Goal: Task Accomplishment & Management: Use online tool/utility

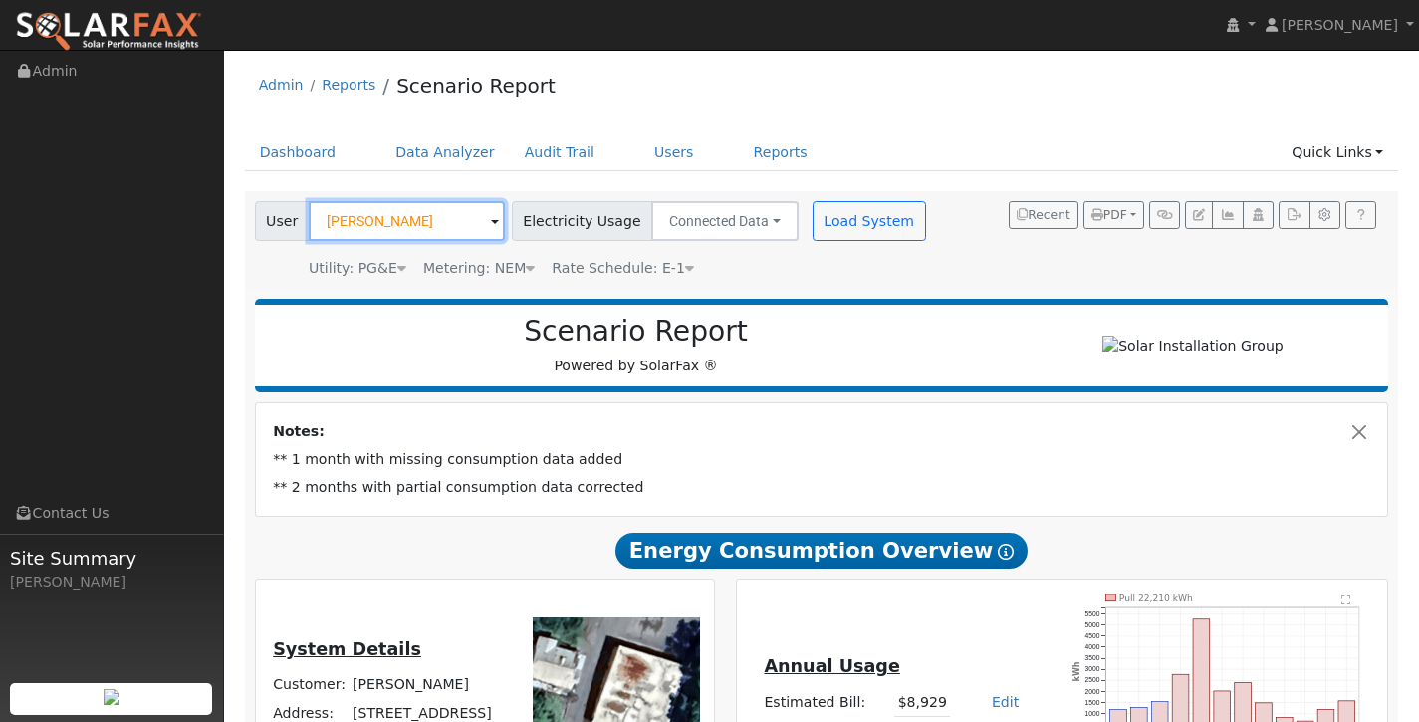
click at [459, 225] on input "[PERSON_NAME]" at bounding box center [407, 221] width 196 height 40
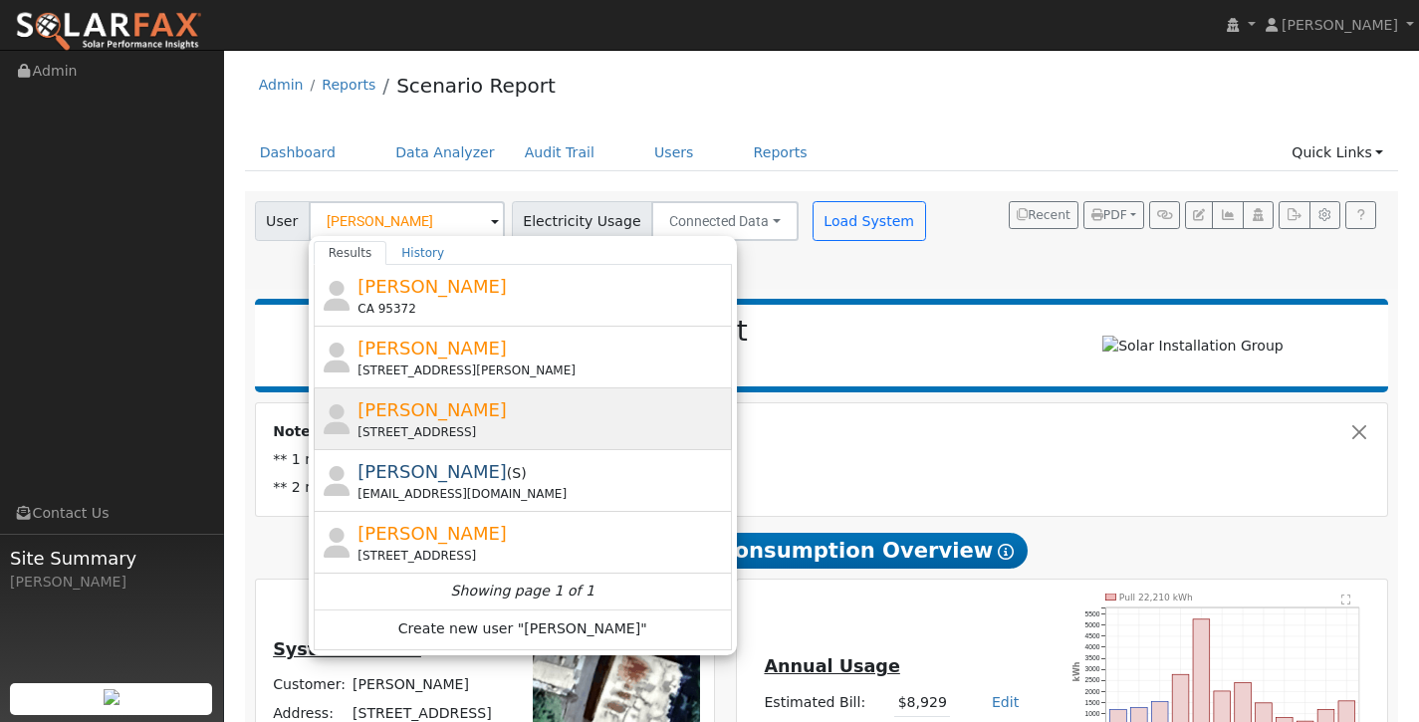
click at [478, 410] on div "[PERSON_NAME] [STREET_ADDRESS]" at bounding box center [543, 418] width 370 height 45
type input "[PERSON_NAME]"
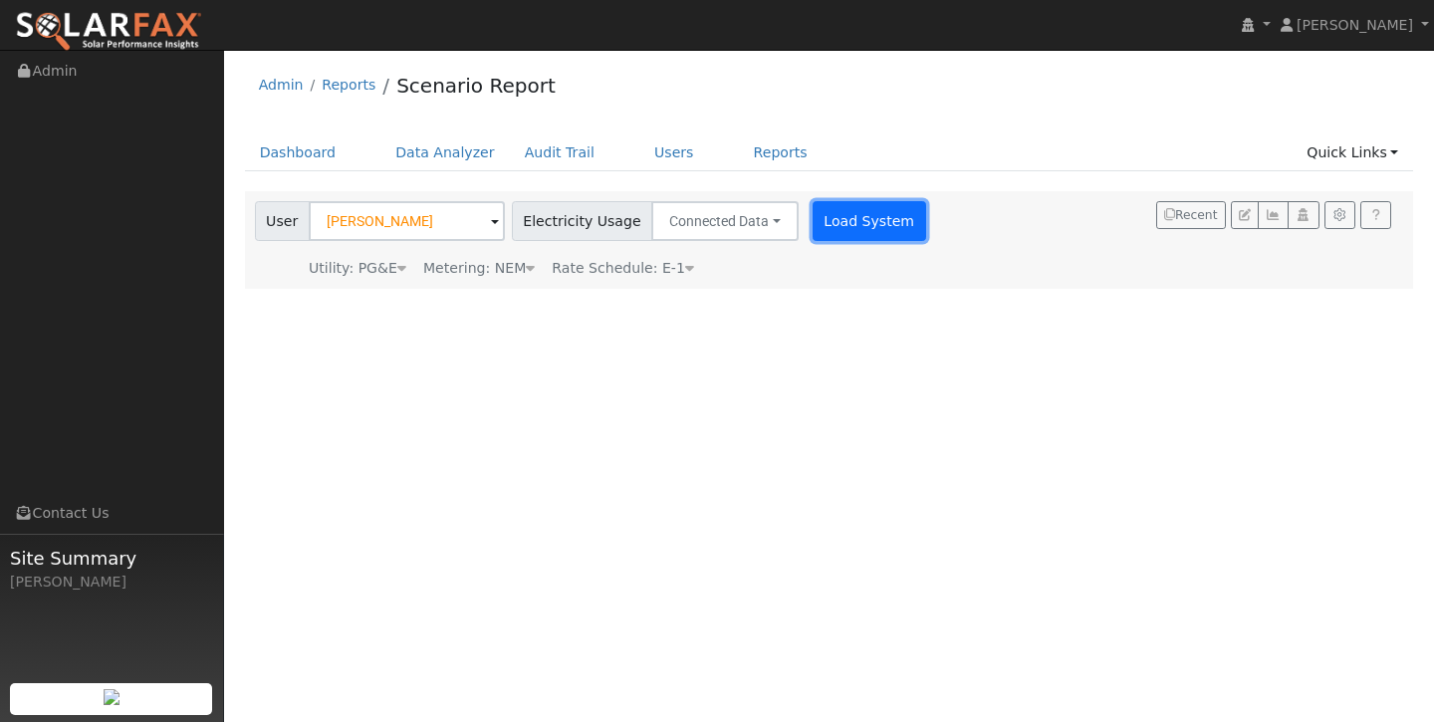
click at [863, 220] on button "Load System" at bounding box center [870, 221] width 114 height 40
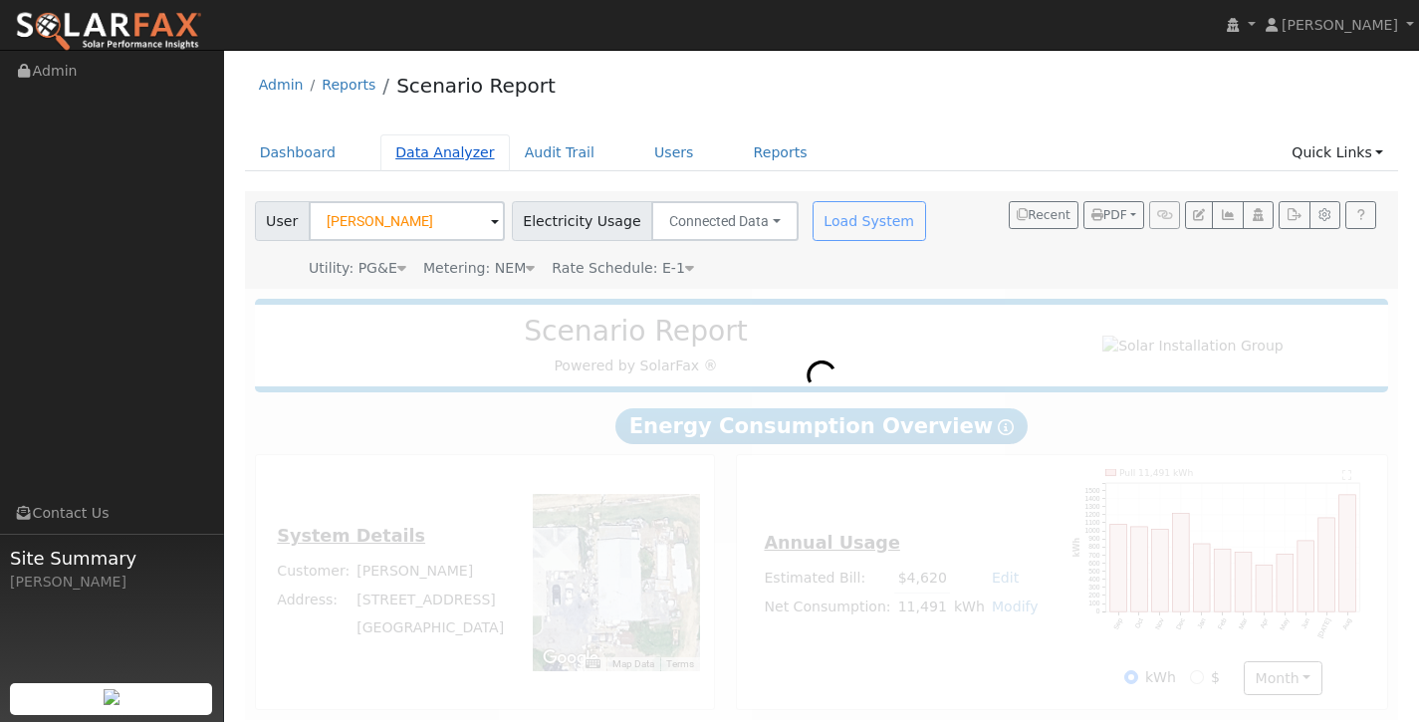
click at [430, 157] on link "Data Analyzer" at bounding box center [445, 152] width 129 height 37
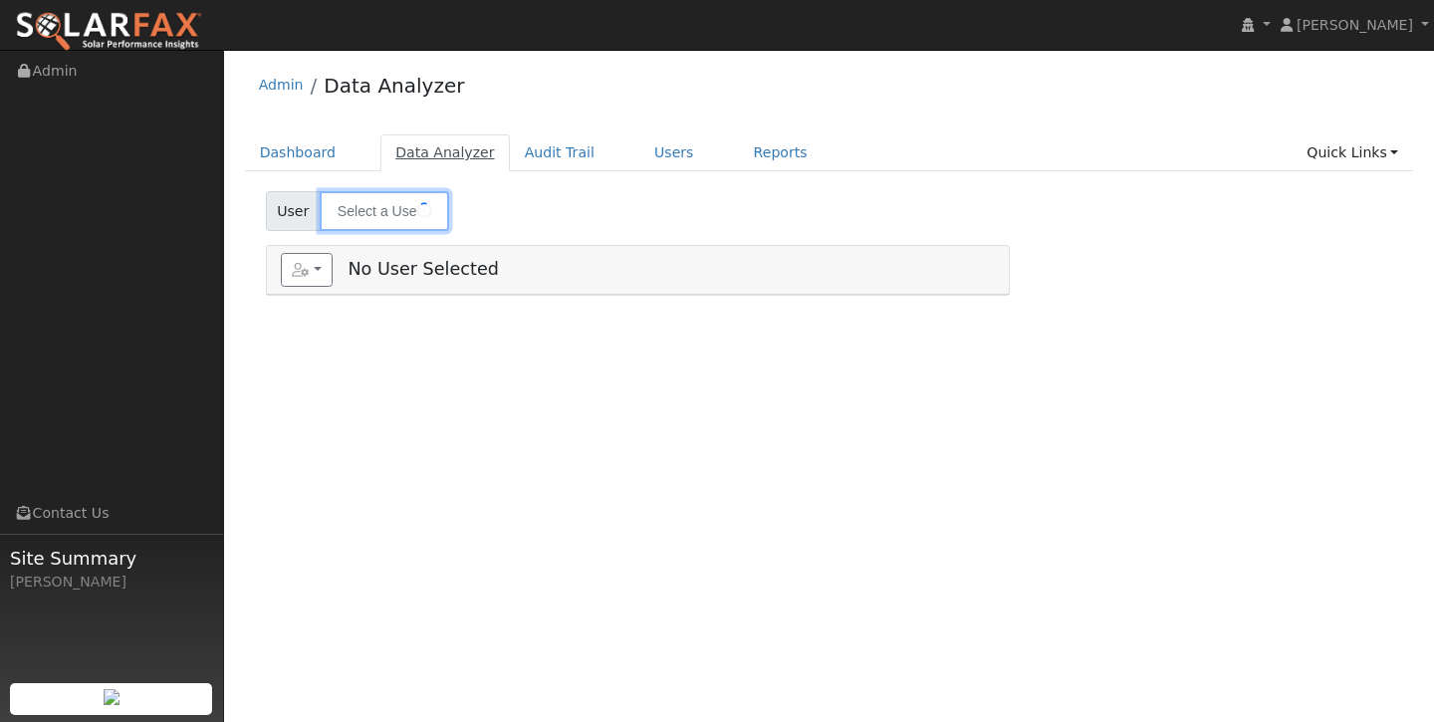
type input "[PERSON_NAME]"
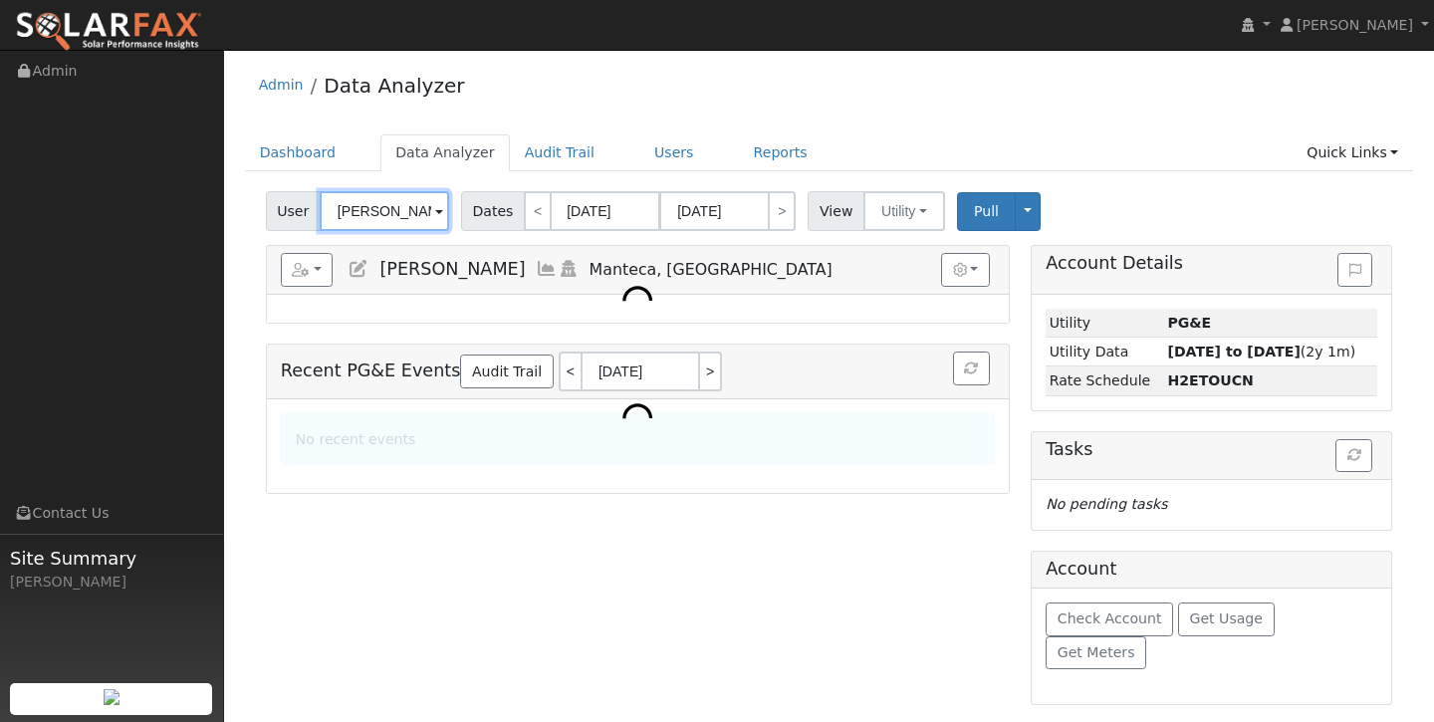
click at [406, 218] on input "[PERSON_NAME]" at bounding box center [384, 211] width 129 height 40
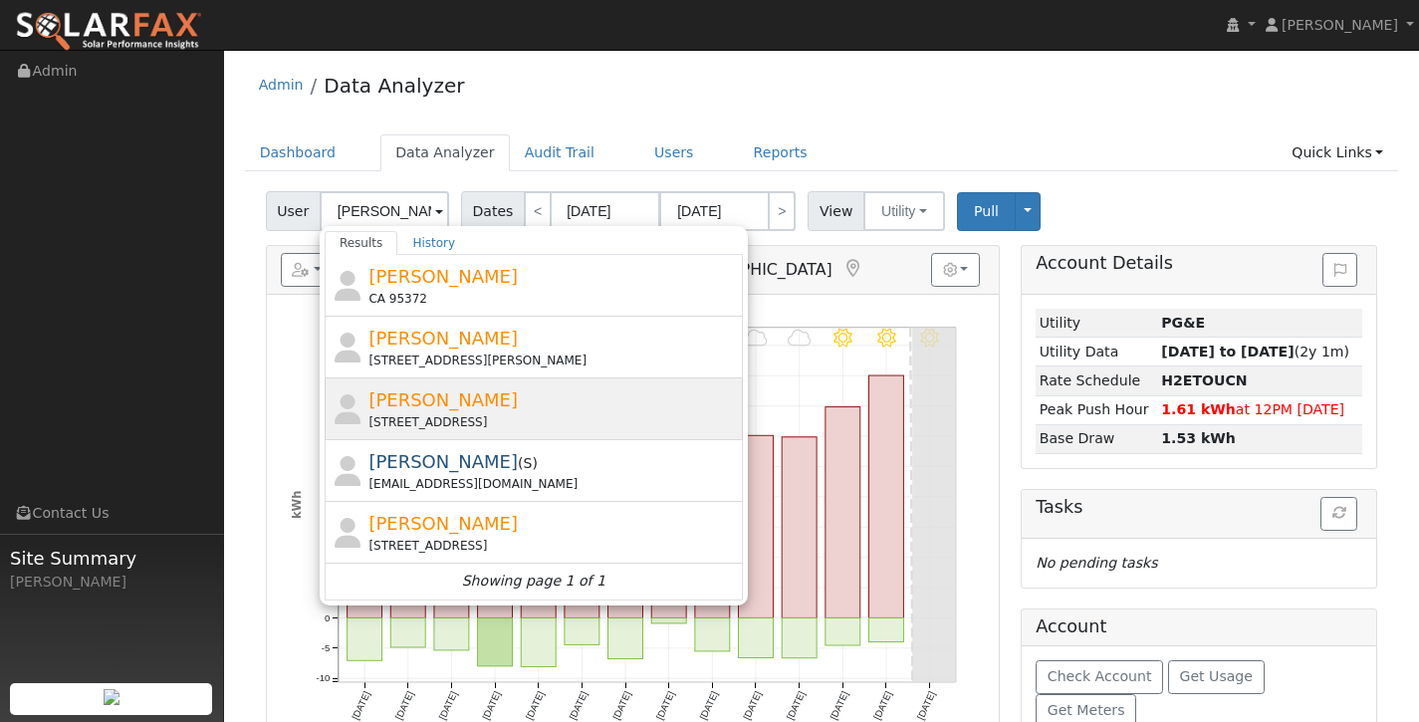
click at [447, 408] on span "[PERSON_NAME]" at bounding box center [443, 399] width 149 height 21
type input "[PERSON_NAME]"
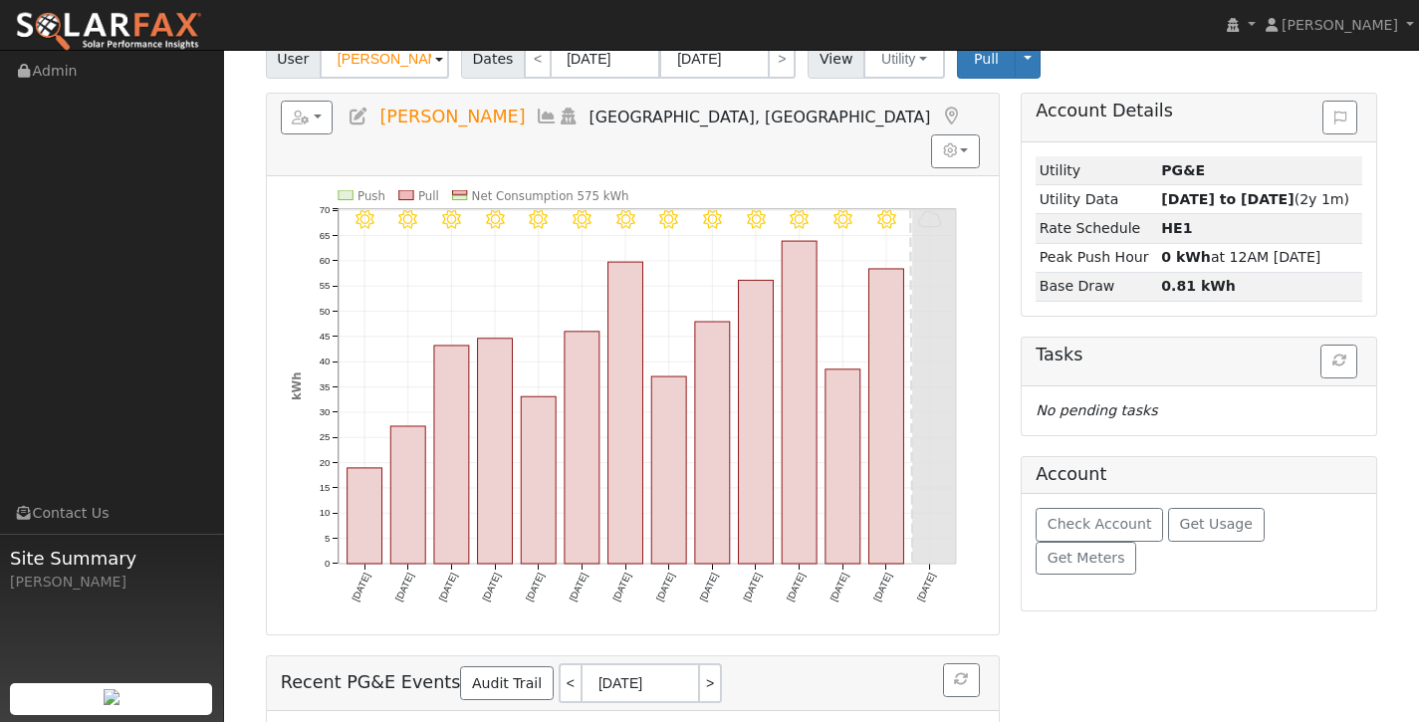
scroll to position [223, 0]
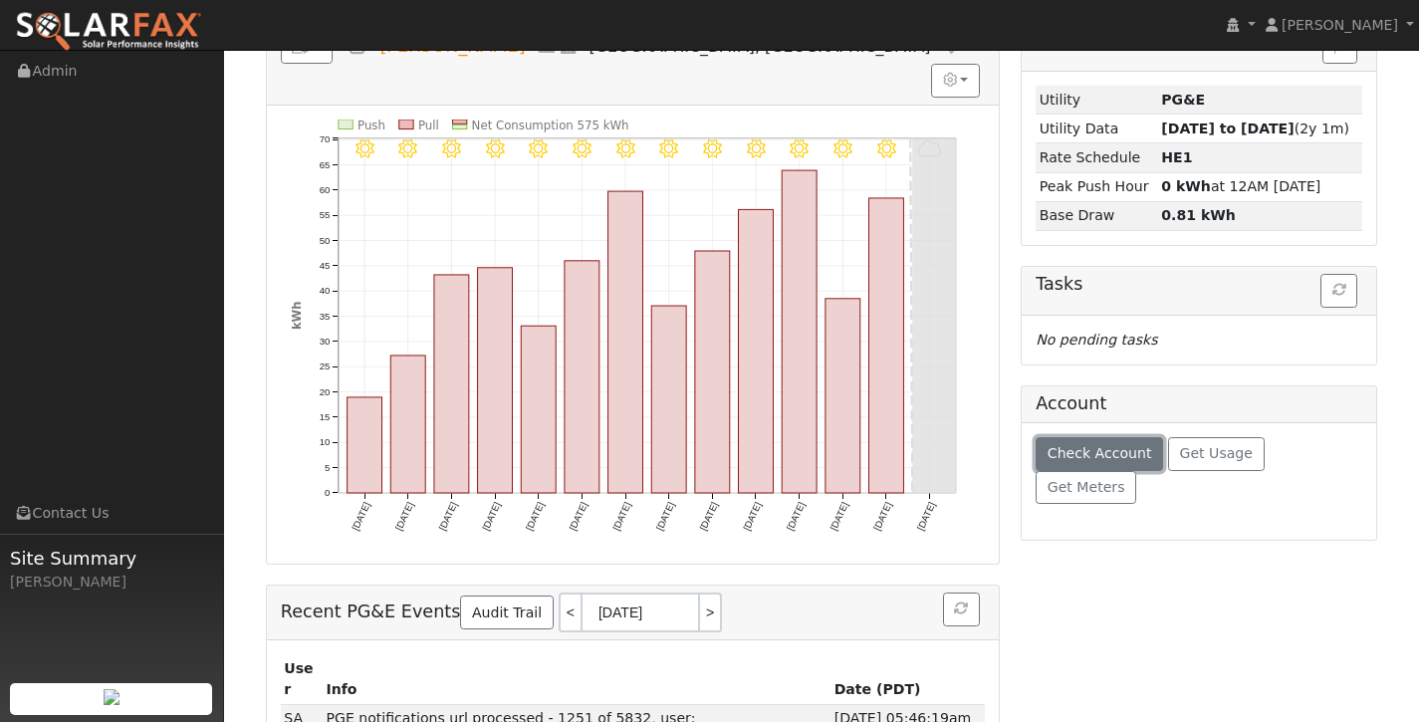
click at [1101, 459] on span "Check Account" at bounding box center [1100, 453] width 105 height 16
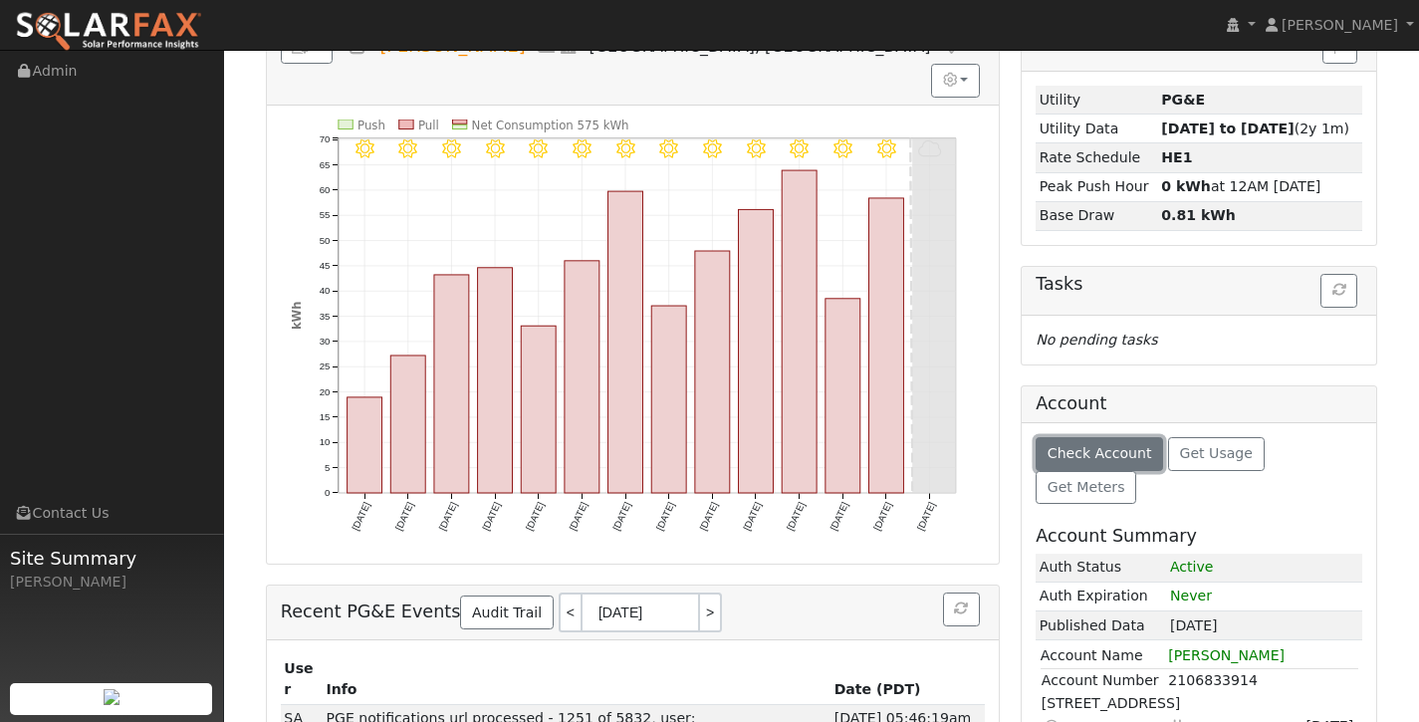
scroll to position [261, 0]
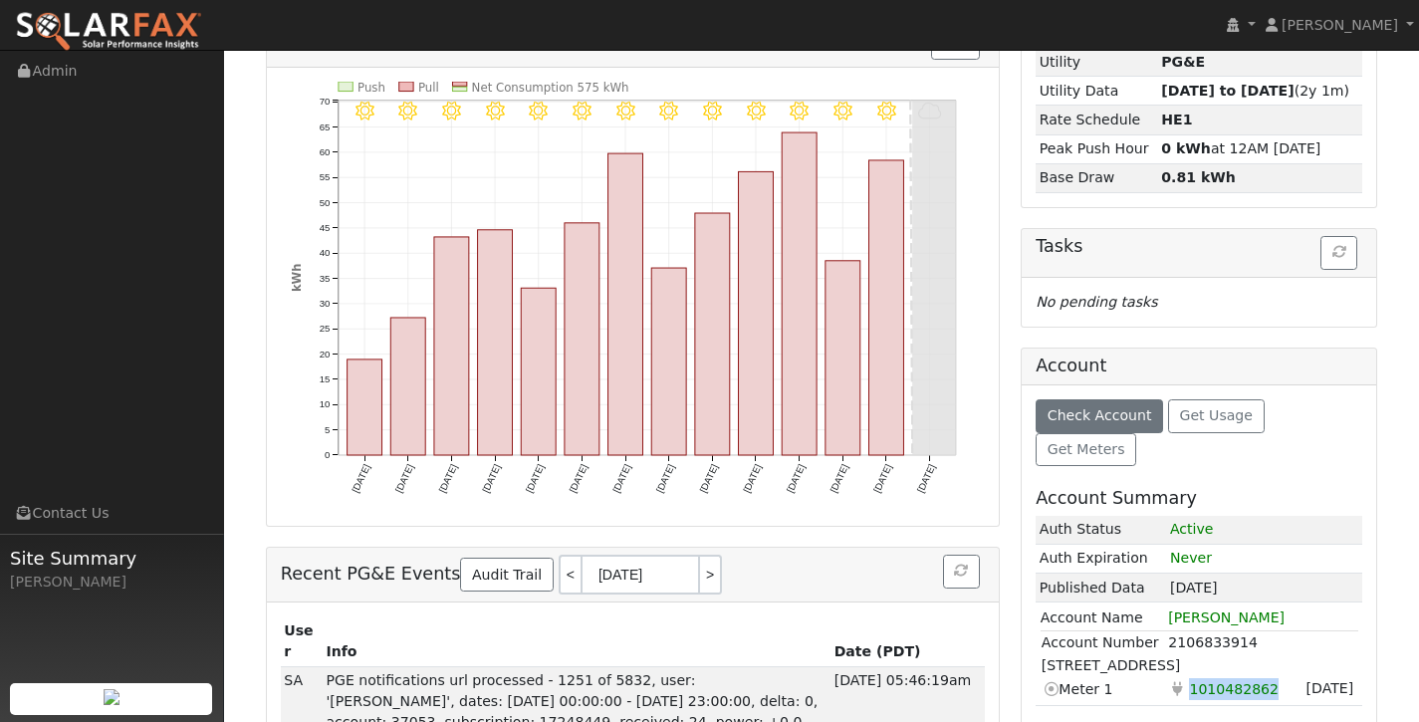
drag, startPoint x: 1183, startPoint y: 654, endPoint x: 1274, endPoint y: 657, distance: 90.7
click at [1274, 677] on td "Electricity 1010482862" at bounding box center [1231, 689] width 128 height 24
click at [1235, 677] on span "1010482862" at bounding box center [1234, 688] width 97 height 23
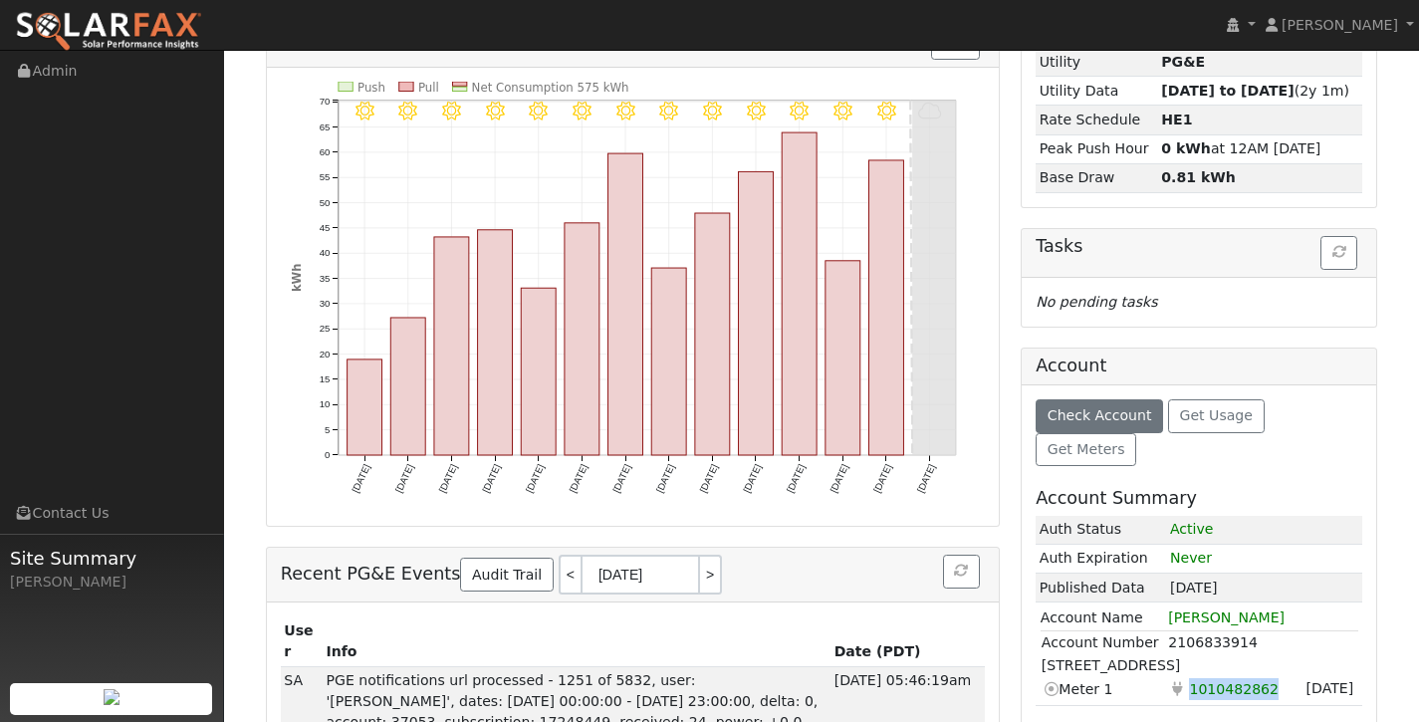
click at [1235, 677] on span "1010482862" at bounding box center [1234, 688] width 97 height 23
click at [1226, 631] on td "2106833914" at bounding box center [1262, 643] width 190 height 24
